Goal: Entertainment & Leisure: Consume media (video, audio)

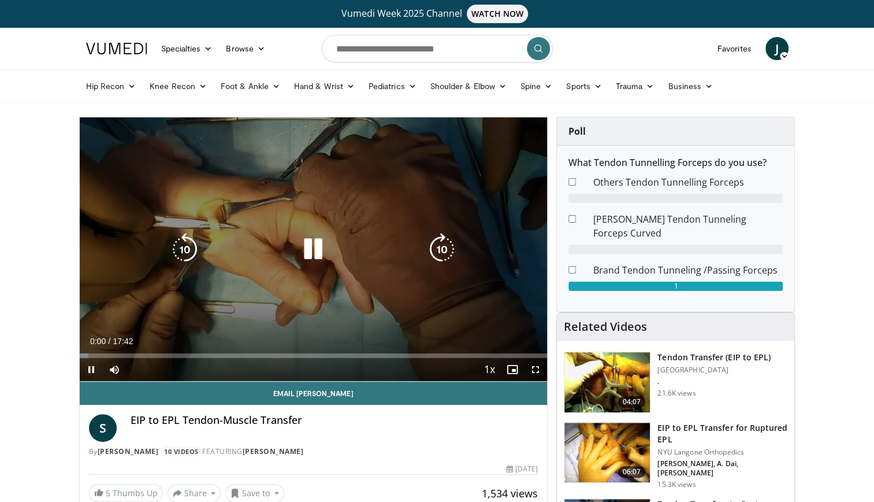
click at [311, 242] on icon "Video Player" at bounding box center [313, 249] width 32 height 32
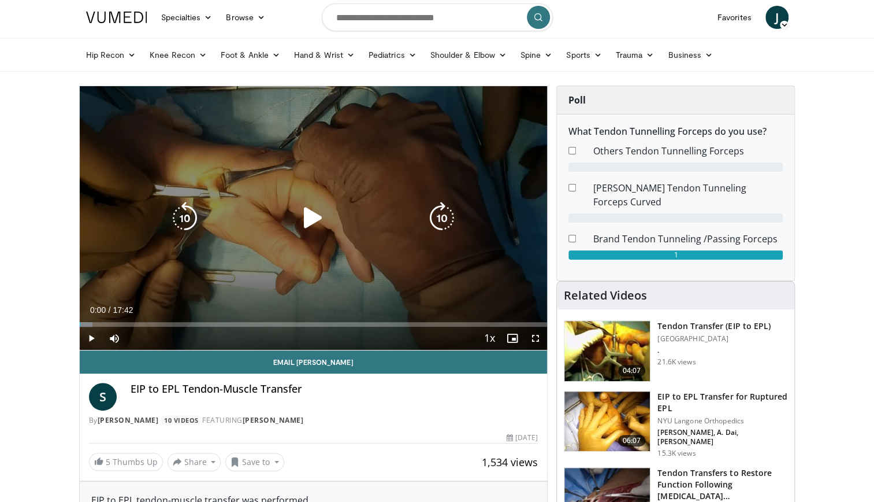
scroll to position [58, 0]
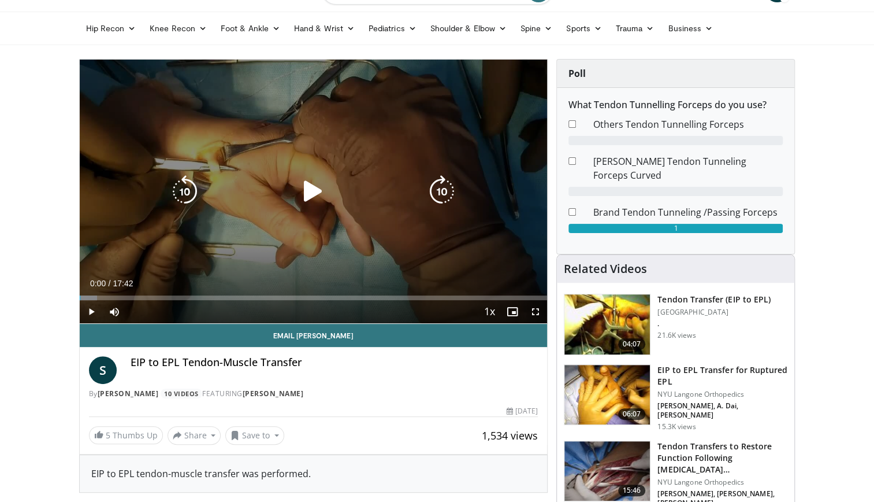
click at [314, 192] on icon "Video Player" at bounding box center [313, 191] width 32 height 32
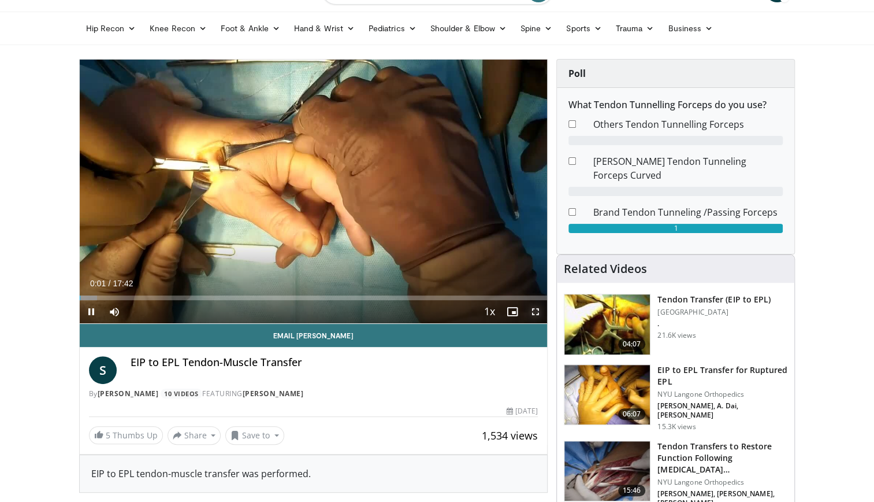
click at [530, 309] on span "Video Player" at bounding box center [535, 311] width 23 height 23
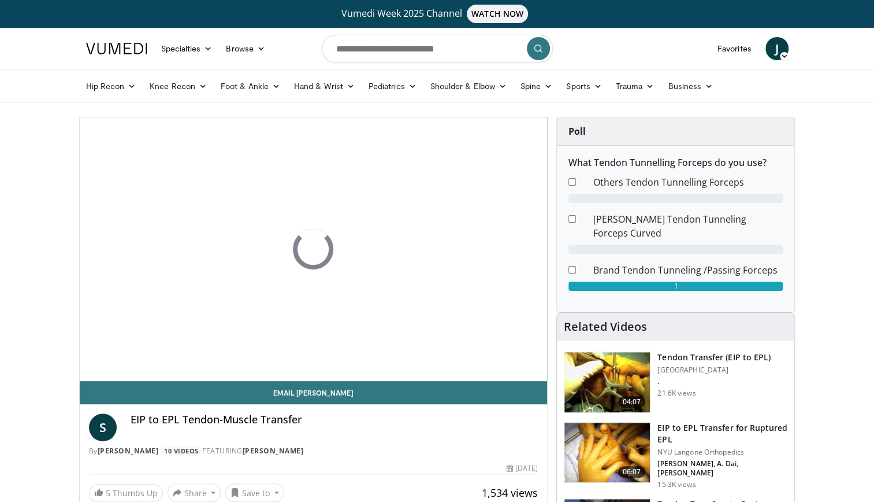
scroll to position [28, 0]
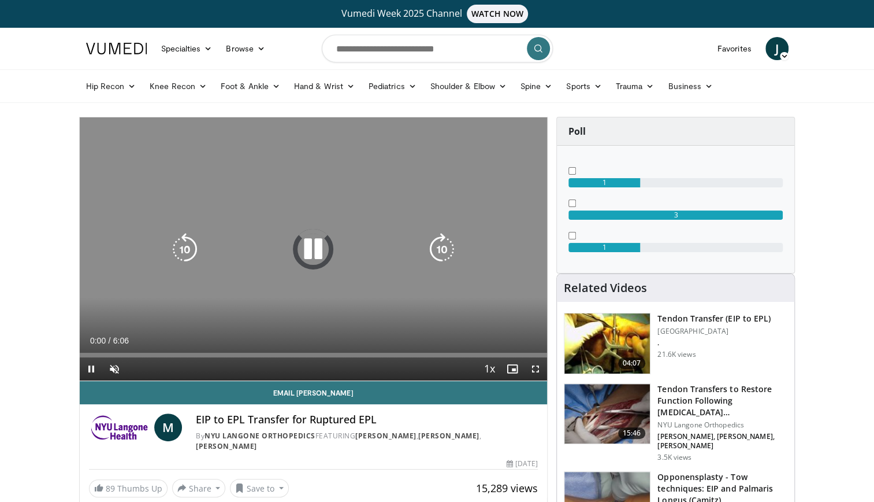
click at [305, 242] on icon "Video Player" at bounding box center [313, 249] width 32 height 32
